Goal: Transaction & Acquisition: Obtain resource

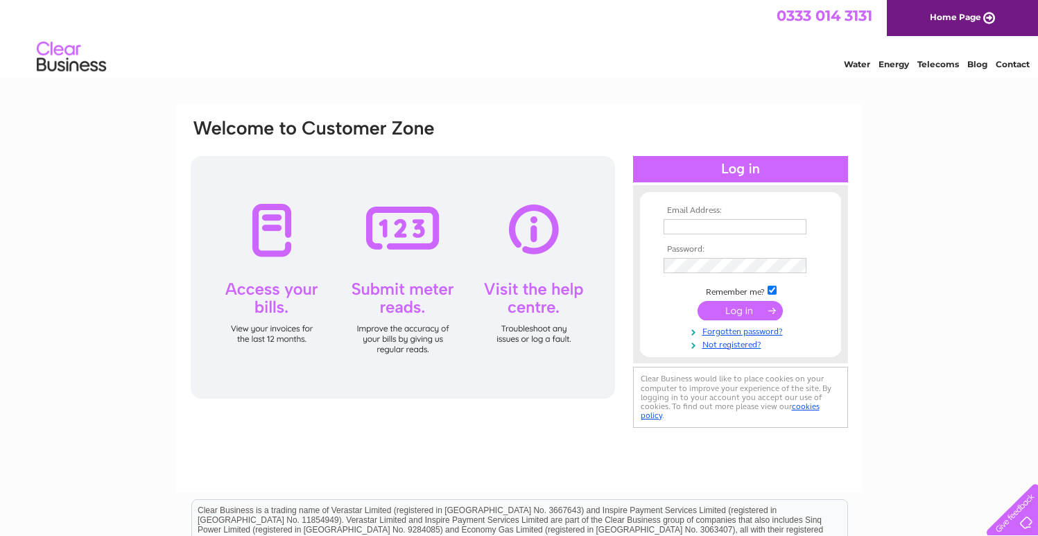
click at [702, 224] on input "text" at bounding box center [734, 226] width 143 height 15
type input "waimluk@hotmail.co.uk"
click at [697, 302] on input "submit" at bounding box center [739, 311] width 85 height 19
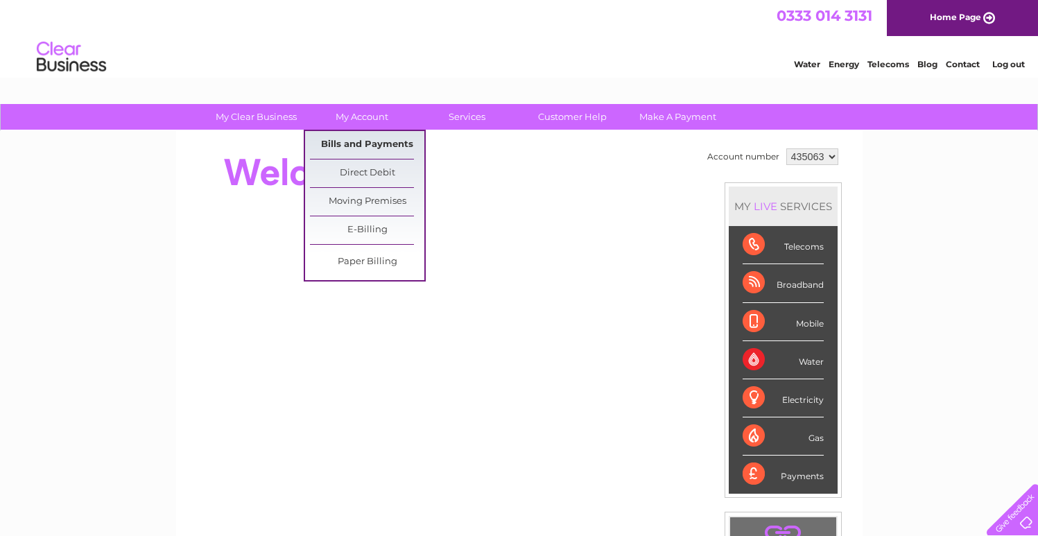
click at [365, 145] on link "Bills and Payments" at bounding box center [367, 145] width 114 height 28
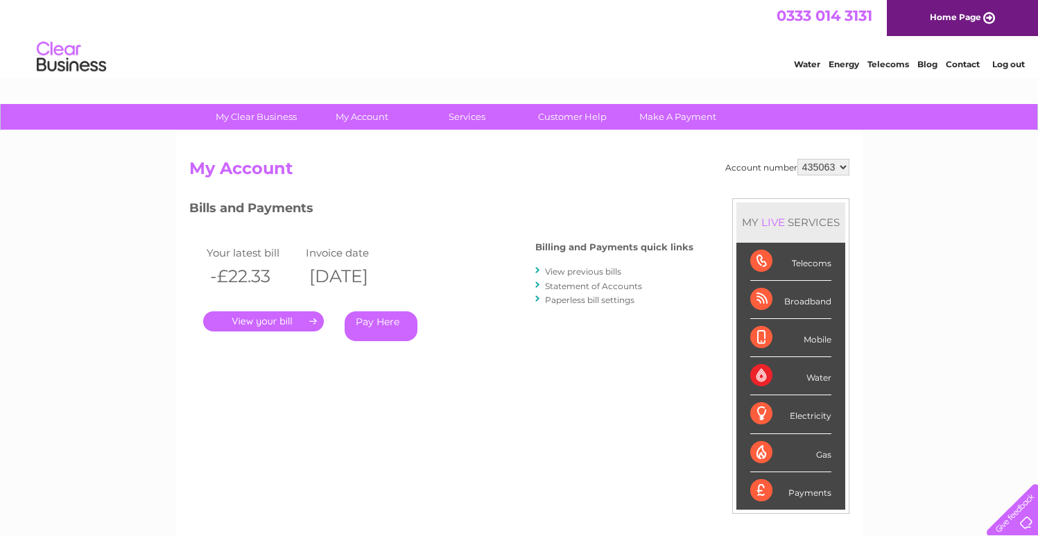
click at [579, 270] on link "View previous bills" at bounding box center [583, 271] width 76 height 10
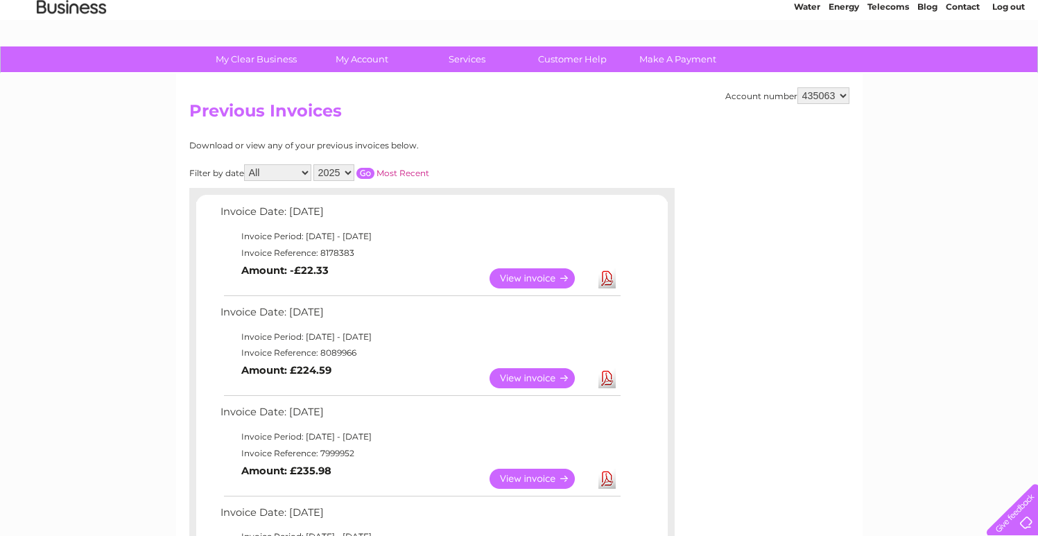
scroll to position [67, 0]
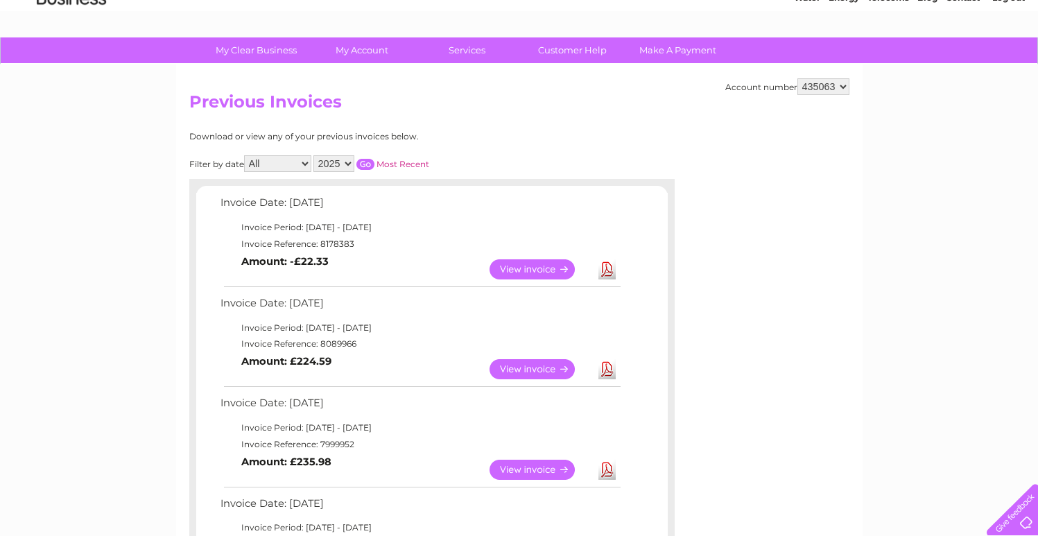
click at [612, 271] on link "Download" at bounding box center [606, 269] width 17 height 20
click at [609, 367] on link "Download" at bounding box center [606, 369] width 17 height 20
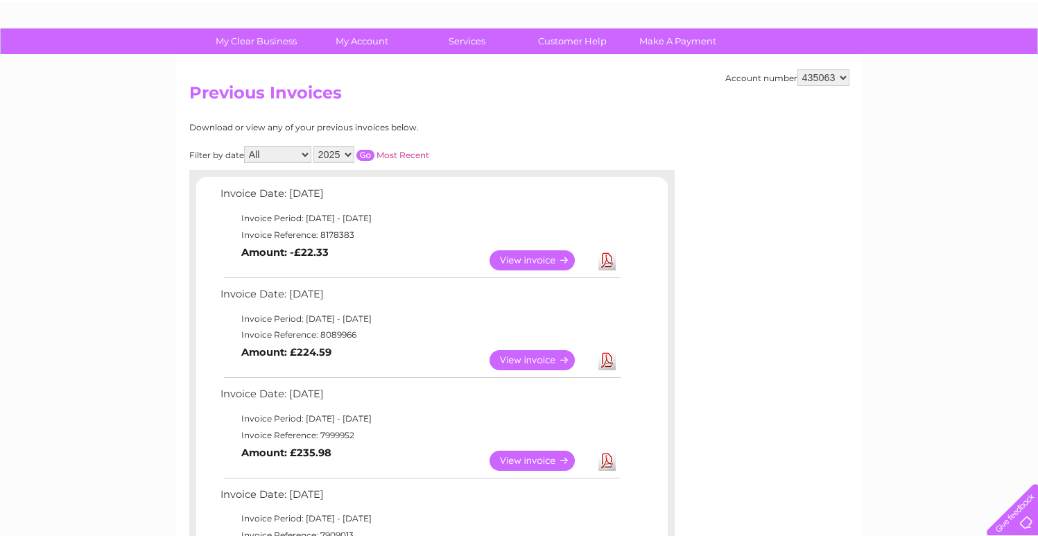
scroll to position [174, 0]
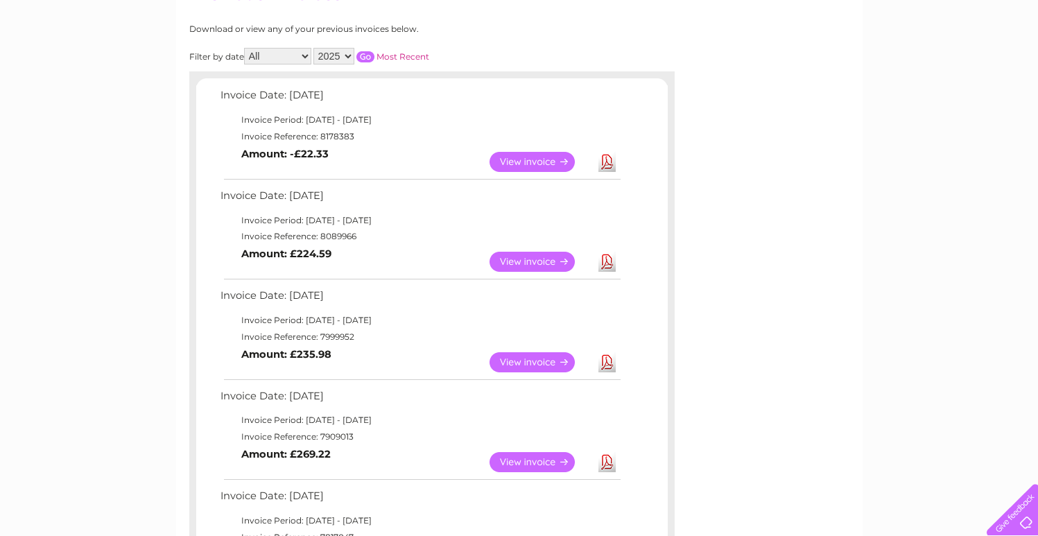
click at [607, 359] on link "Download" at bounding box center [606, 362] width 17 height 20
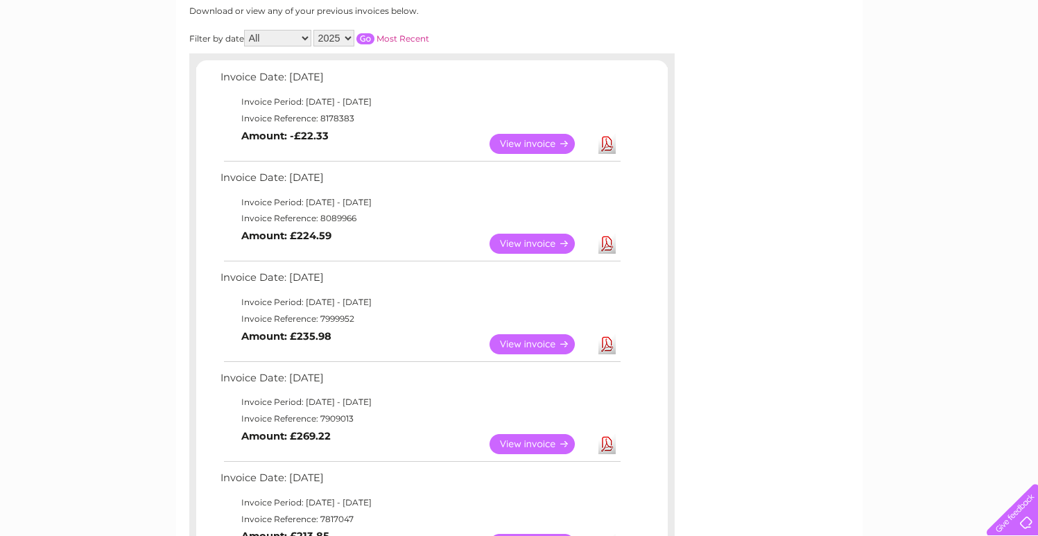
click at [602, 437] on link "Download" at bounding box center [606, 444] width 17 height 20
